Goal: Task Accomplishment & Management: Manage account settings

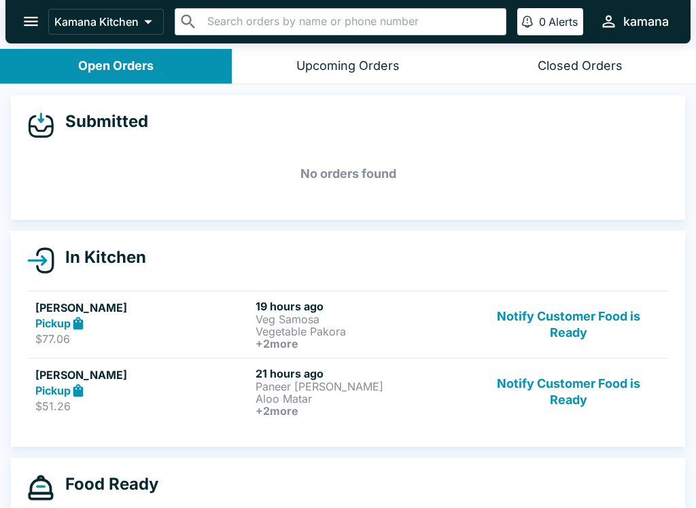
click at [47, 16] on button "open drawer" at bounding box center [31, 21] width 35 height 35
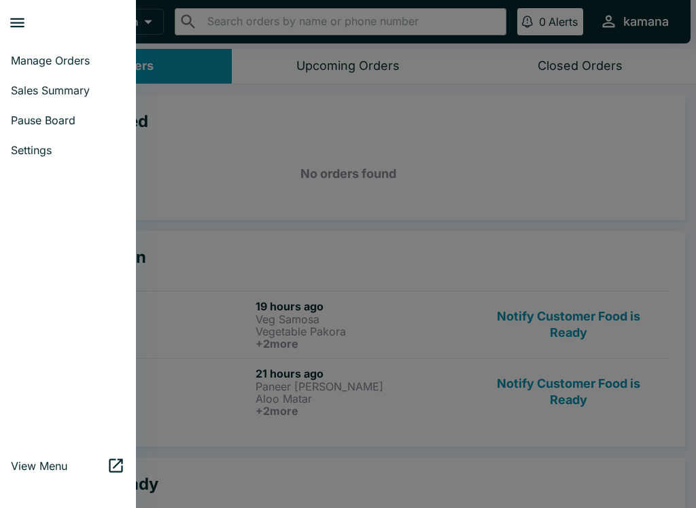
click at [77, 82] on link "Sales Summary" at bounding box center [68, 90] width 136 height 30
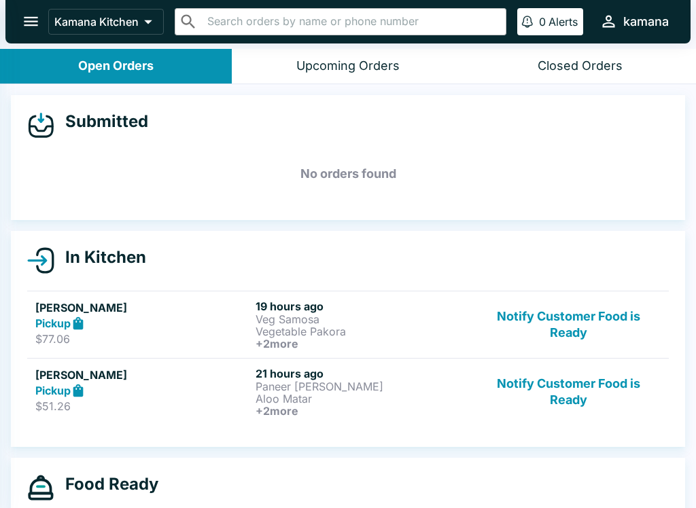
select select "03:00"
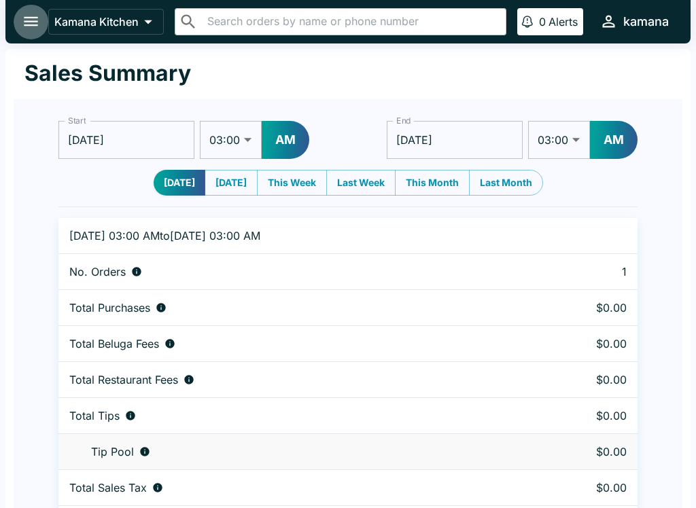
click at [22, 15] on icon "open drawer" at bounding box center [31, 21] width 18 height 18
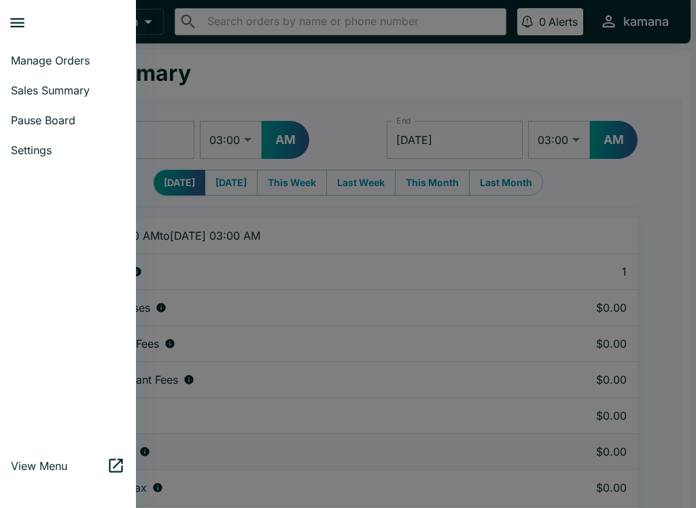
click at [237, 176] on div at bounding box center [348, 254] width 696 height 508
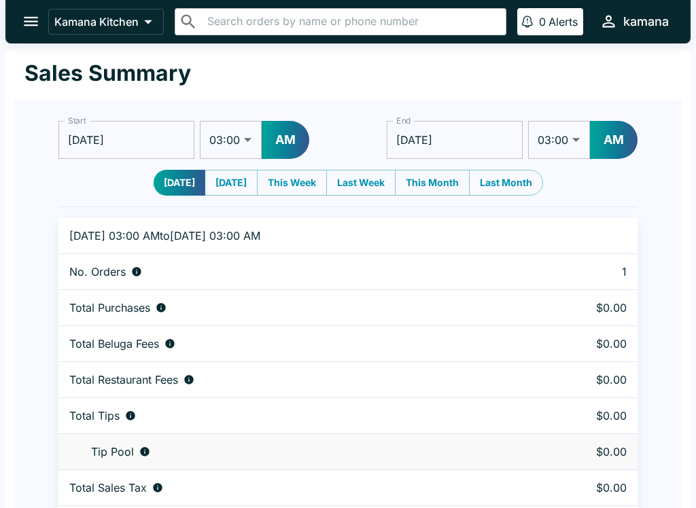
click at [224, 174] on button "[DATE]" at bounding box center [231, 183] width 53 height 26
type input "[DATE]"
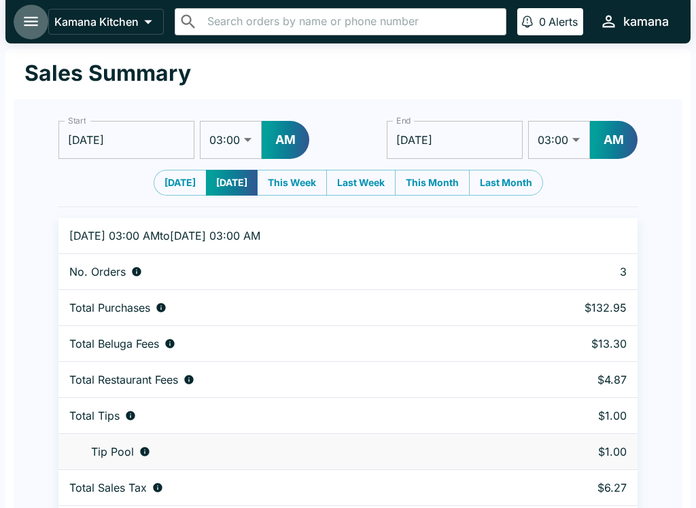
click at [34, 12] on icon "open drawer" at bounding box center [31, 21] width 18 height 18
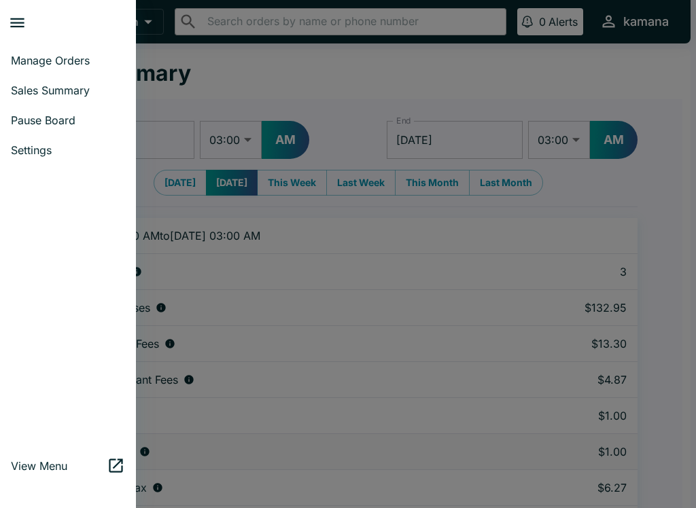
click at [87, 90] on span "Sales Summary" at bounding box center [68, 91] width 114 height 14
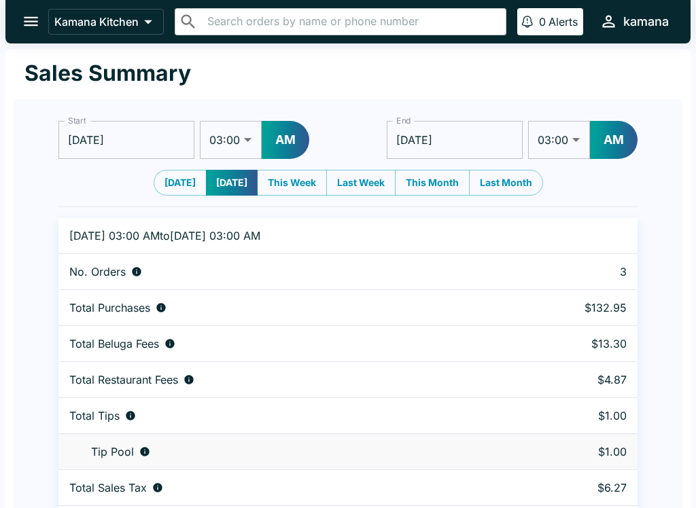
click at [40, 21] on icon "open drawer" at bounding box center [31, 21] width 18 height 18
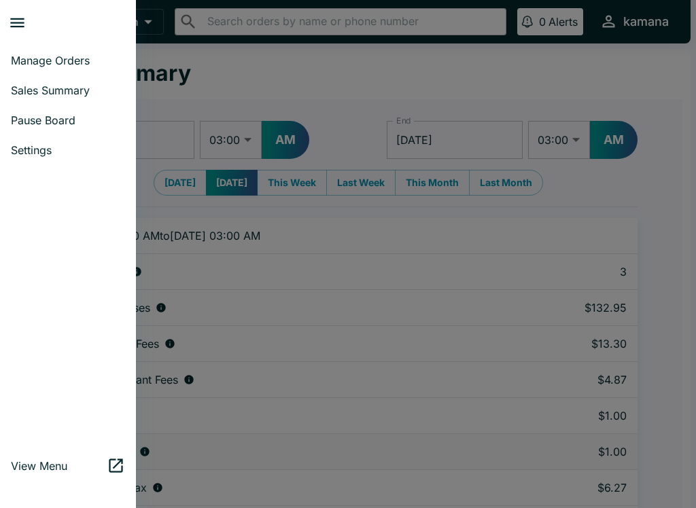
click at [82, 64] on span "Manage Orders" at bounding box center [68, 61] width 114 height 14
